Goal: Navigation & Orientation: Find specific page/section

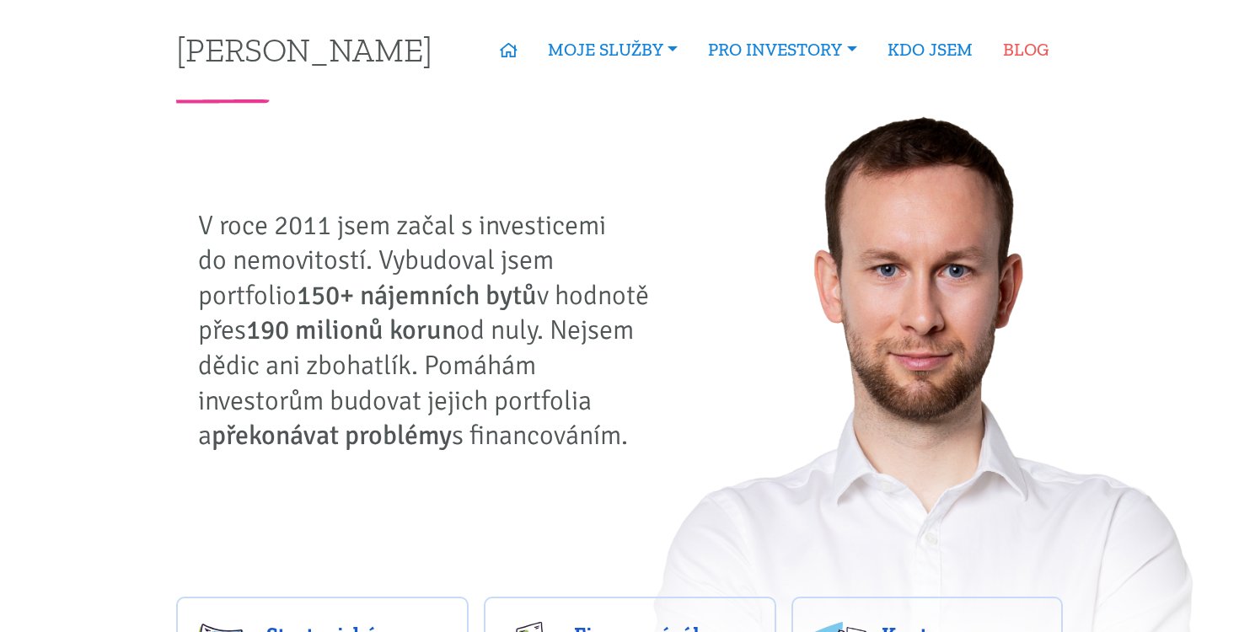
click at [1015, 46] on link "BLOG" at bounding box center [1025, 49] width 76 height 39
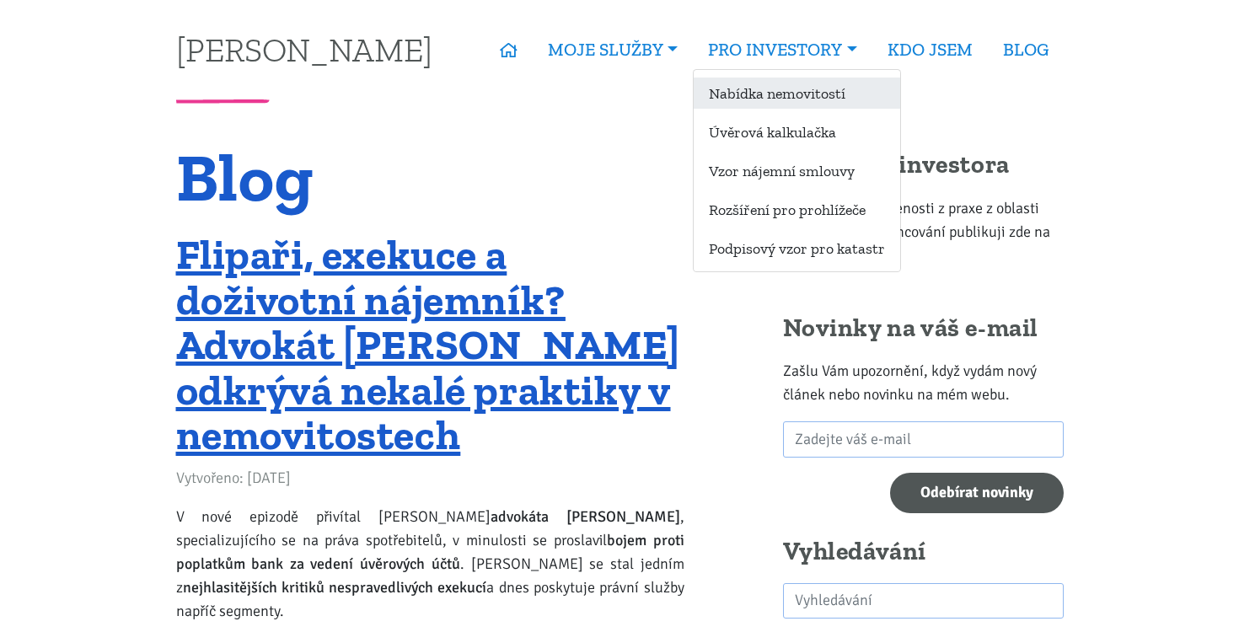
click at [768, 90] on link "Nabídka nemovitostí" at bounding box center [796, 93] width 206 height 31
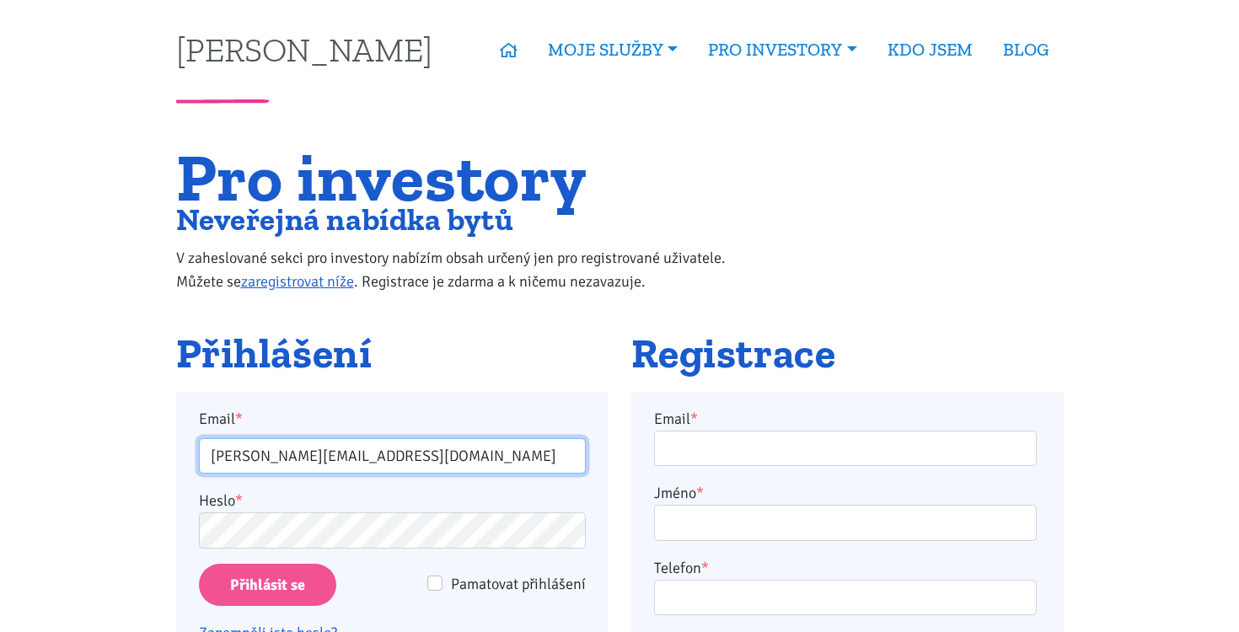
type input "jakub.drozd@vitov.net"
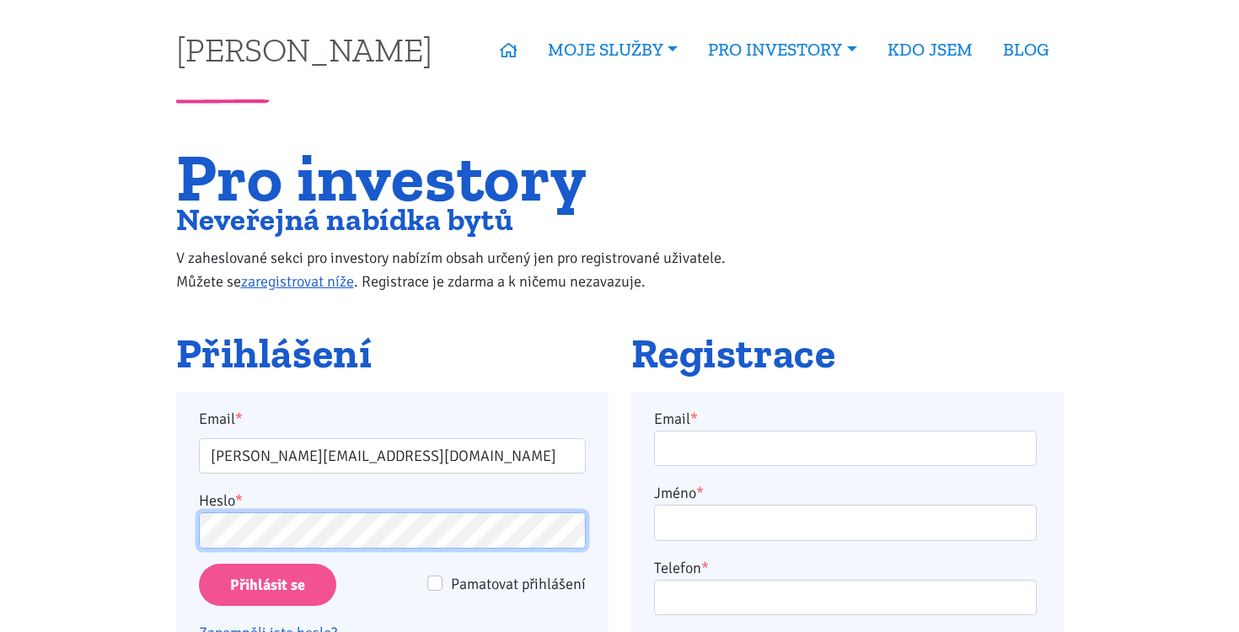
click at [266, 584] on input "Přihlásit se" at bounding box center [267, 585] width 137 height 43
click at [309, 597] on input "Přihlásit se" at bounding box center [267, 585] width 137 height 43
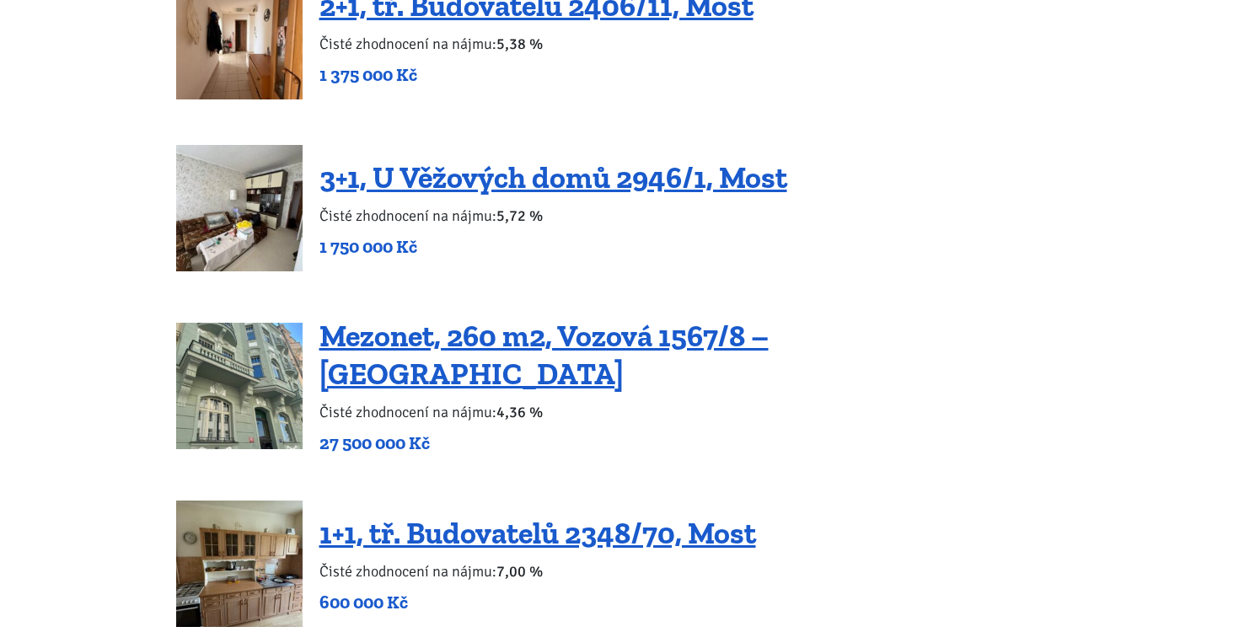
scroll to position [2247, 0]
